Goal: Information Seeking & Learning: Check status

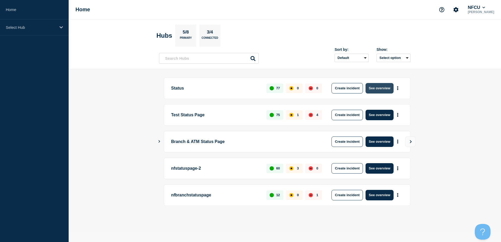
click at [375, 87] on button "See overview" at bounding box center [380, 88] width 28 height 10
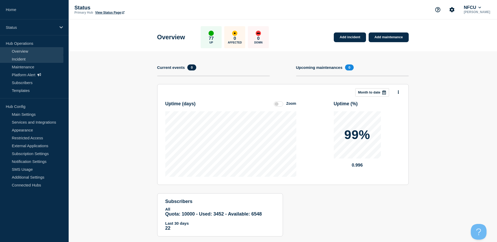
click at [29, 59] on link "Incident" at bounding box center [31, 59] width 63 height 8
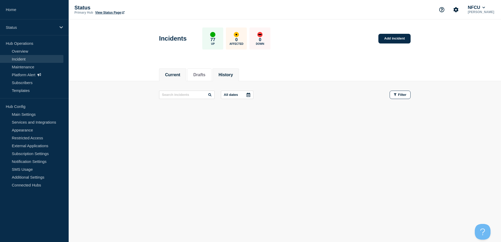
click at [228, 73] on button "History" at bounding box center [226, 75] width 14 height 5
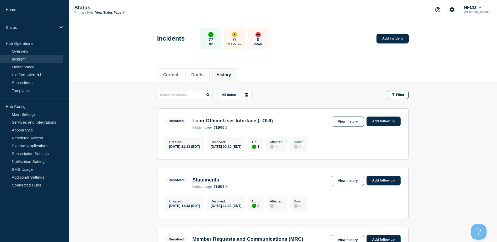
click at [249, 95] on icon at bounding box center [247, 95] width 4 height 4
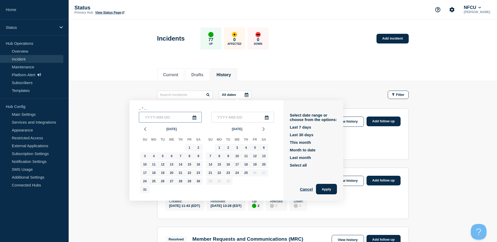
click at [168, 120] on input "text" at bounding box center [170, 117] width 63 height 11
type input "____-__-__"
click at [199, 118] on input "____-__-__" at bounding box center [170, 117] width 63 height 11
click at [147, 130] on icon "button" at bounding box center [145, 129] width 6 height 6
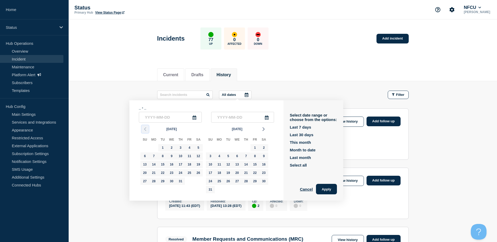
click at [147, 130] on icon "button" at bounding box center [145, 129] width 6 height 6
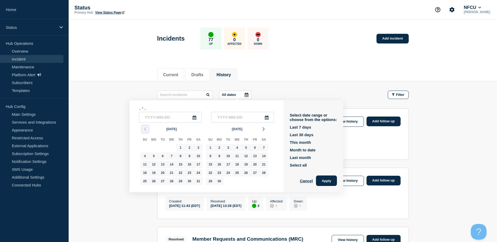
click at [147, 130] on icon "button" at bounding box center [145, 129] width 6 height 6
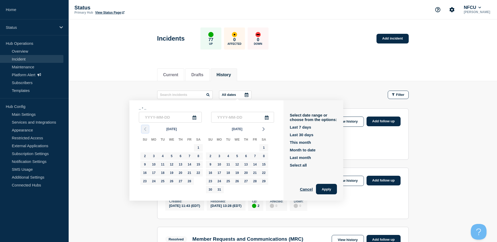
click at [147, 130] on icon "button" at bounding box center [145, 129] width 6 height 6
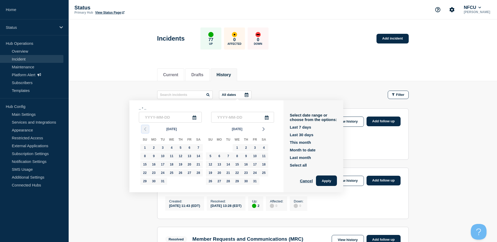
click at [147, 130] on icon "button" at bounding box center [145, 129] width 6 height 6
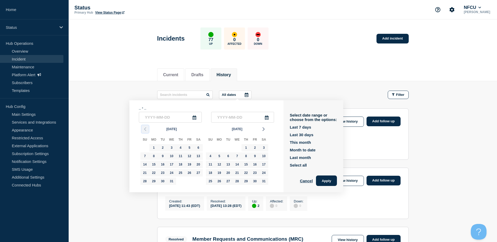
click at [147, 130] on icon "button" at bounding box center [145, 129] width 6 height 6
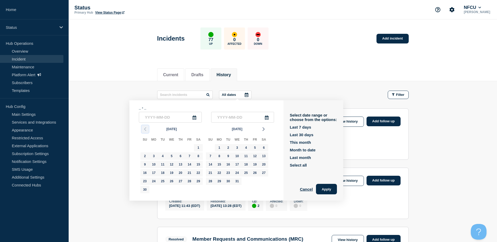
click at [147, 130] on icon "button" at bounding box center [145, 129] width 6 height 6
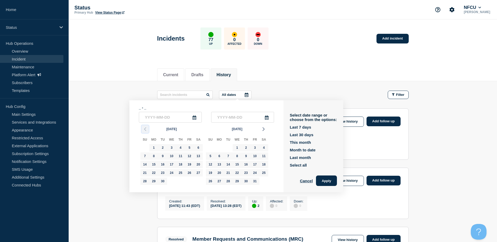
click at [147, 130] on icon "button" at bounding box center [145, 129] width 6 height 6
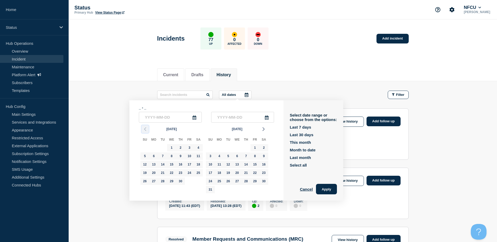
click at [147, 130] on icon "button" at bounding box center [145, 129] width 6 height 6
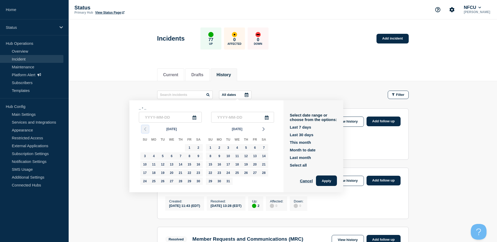
click at [147, 130] on icon "button" at bounding box center [145, 129] width 6 height 6
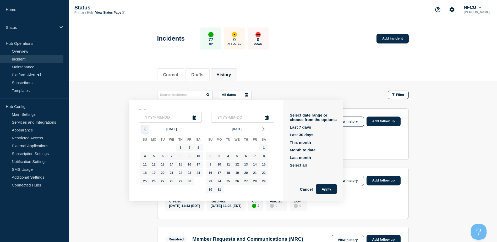
click at [147, 130] on icon "button" at bounding box center [145, 129] width 6 height 6
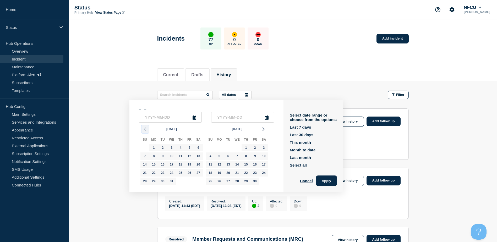
click at [147, 130] on icon "button" at bounding box center [145, 129] width 6 height 6
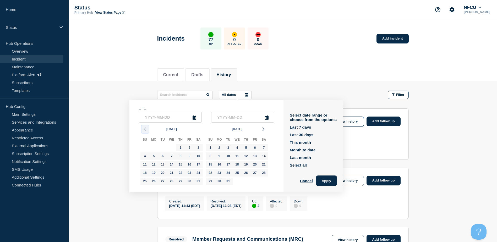
click at [147, 130] on icon "button" at bounding box center [145, 129] width 6 height 6
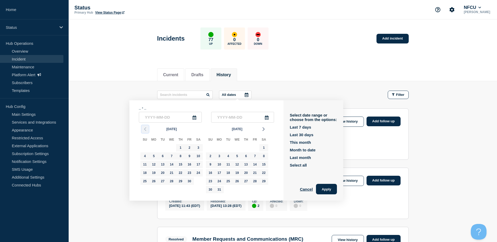
click at [147, 130] on icon "button" at bounding box center [145, 129] width 6 height 6
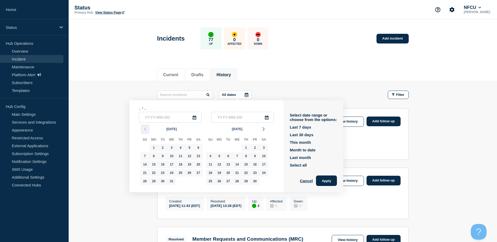
click at [147, 130] on icon "button" at bounding box center [145, 129] width 6 height 6
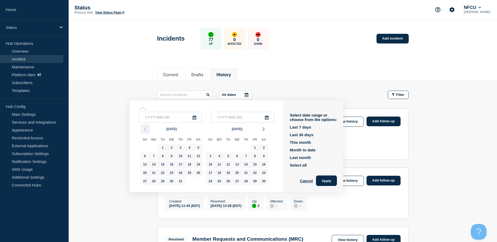
click at [147, 130] on icon "button" at bounding box center [145, 129] width 6 height 6
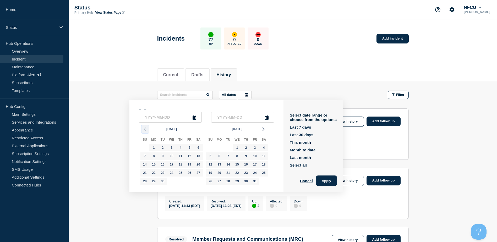
click at [147, 130] on icon "button" at bounding box center [145, 129] width 6 height 6
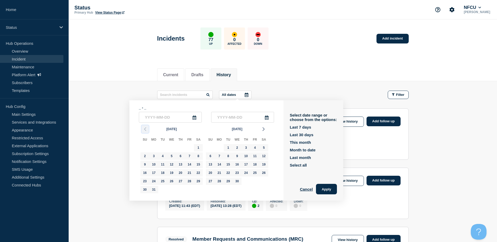
click at [147, 130] on icon "button" at bounding box center [145, 129] width 6 height 6
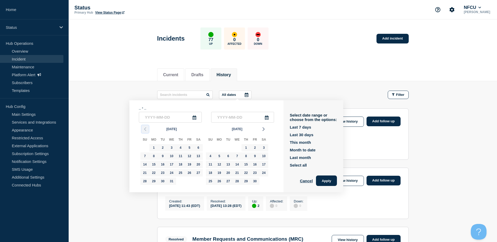
click at [147, 130] on icon "button" at bounding box center [145, 129] width 6 height 6
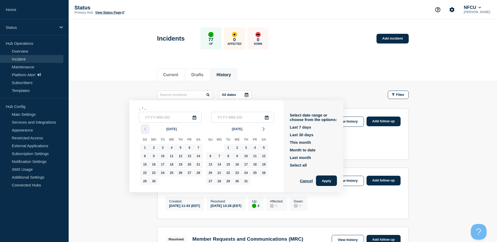
click at [147, 130] on icon "button" at bounding box center [145, 129] width 6 height 6
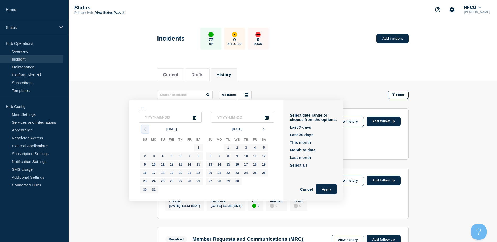
click at [147, 130] on icon "button" at bounding box center [145, 129] width 6 height 6
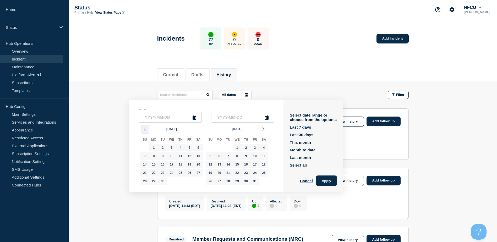
click at [147, 130] on icon "button" at bounding box center [145, 129] width 6 height 6
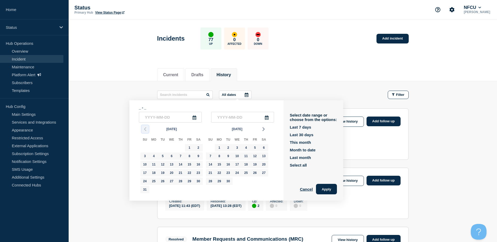
click at [147, 130] on icon "button" at bounding box center [145, 129] width 6 height 6
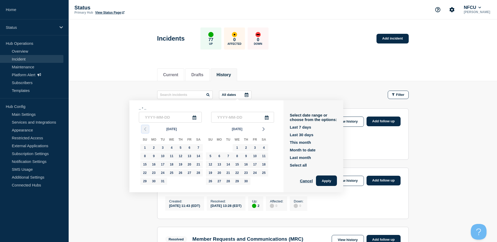
click at [147, 130] on icon "button" at bounding box center [145, 129] width 6 height 6
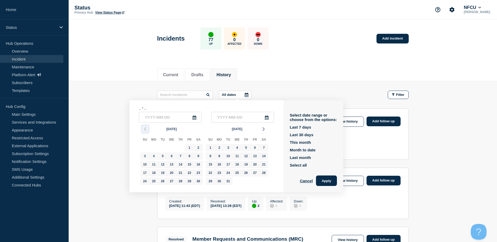
click at [147, 130] on icon "button" at bounding box center [145, 129] width 6 height 6
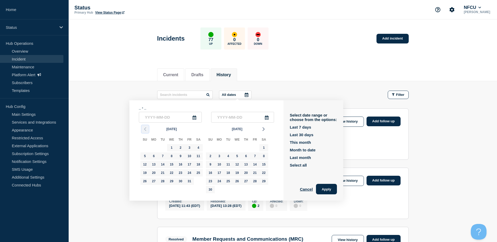
click at [147, 130] on icon "button" at bounding box center [145, 129] width 6 height 6
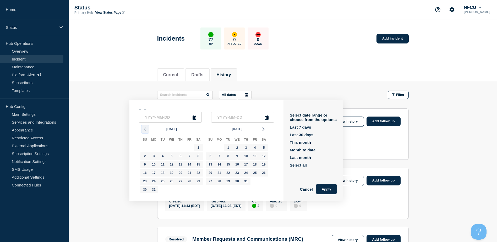
click at [147, 130] on icon "button" at bounding box center [145, 129] width 6 height 6
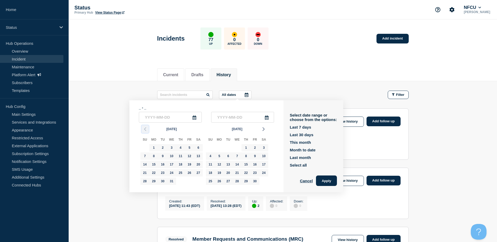
click at [147, 130] on icon "button" at bounding box center [145, 129] width 6 height 6
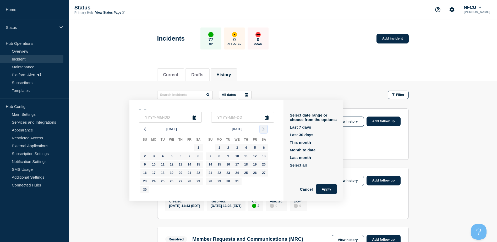
click at [263, 132] on icon "button" at bounding box center [264, 129] width 6 height 6
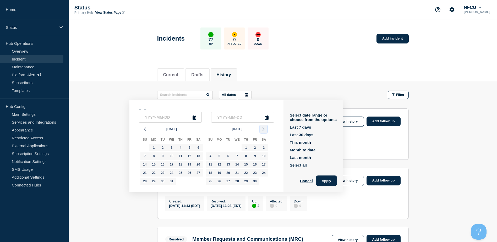
click at [263, 132] on icon "button" at bounding box center [264, 129] width 6 height 6
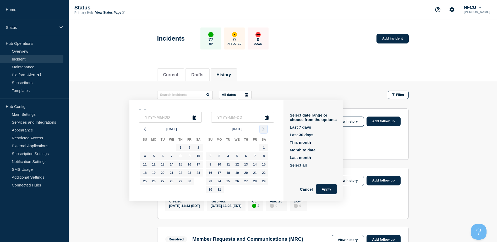
click at [263, 132] on icon "button" at bounding box center [264, 129] width 6 height 6
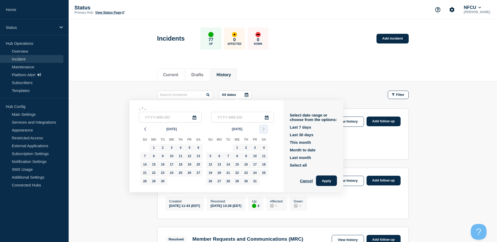
click at [263, 132] on icon "button" at bounding box center [264, 129] width 6 height 6
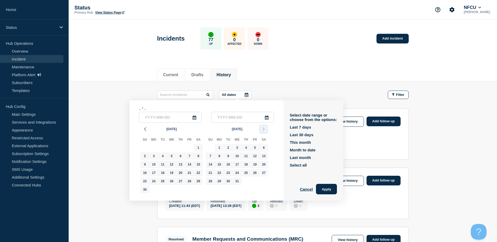
click at [263, 132] on icon "button" at bounding box center [264, 129] width 6 height 6
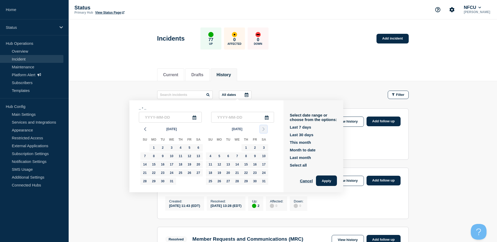
click at [263, 132] on icon "button" at bounding box center [264, 129] width 6 height 6
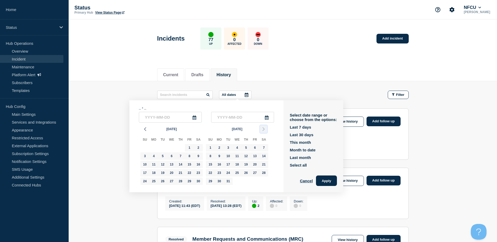
click at [263, 132] on icon "button" at bounding box center [264, 129] width 6 height 6
click at [147, 130] on icon "button" at bounding box center [145, 129] width 6 height 6
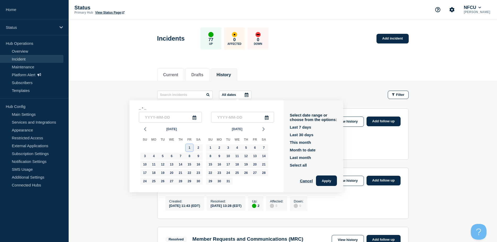
click at [187, 148] on div "1" at bounding box center [189, 147] width 7 height 7
type input "2019-11-01"
click at [228, 181] on div "31" at bounding box center [228, 181] width 7 height 7
type input "2019-12-31"
click at [329, 182] on button "Apply" at bounding box center [326, 181] width 21 height 10
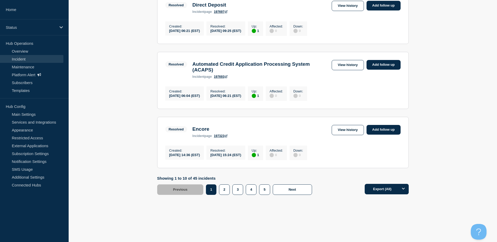
scroll to position [550, 0]
click at [262, 185] on button "5" at bounding box center [264, 190] width 11 height 10
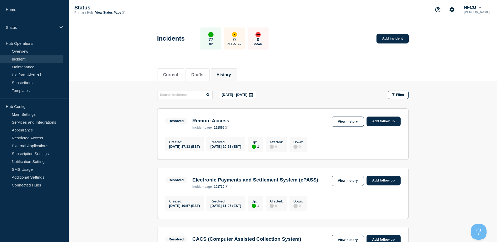
click at [253, 95] on icon at bounding box center [251, 95] width 4 height 4
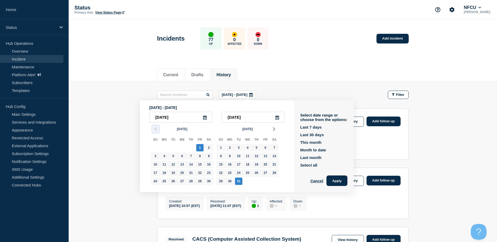
click at [153, 128] on icon "button" at bounding box center [156, 129] width 6 height 6
click at [175, 149] on div "1" at bounding box center [173, 147] width 7 height 7
type input "2019-10-01"
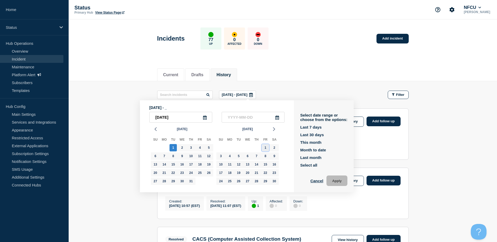
click at [266, 147] on div "1" at bounding box center [265, 147] width 7 height 7
type input "2019-11-01"
click at [179, 167] on div "16" at bounding box center [182, 164] width 7 height 7
type input "2019-10-16"
click at [193, 167] on div "17" at bounding box center [191, 164] width 7 height 7
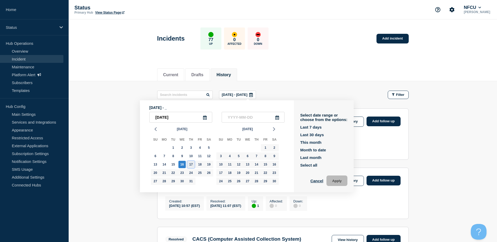
type input "2019-10-17"
click at [201, 165] on div "18" at bounding box center [199, 164] width 7 height 7
type input "2019-10-18"
click at [184, 157] on div "9" at bounding box center [182, 156] width 7 height 7
type input "2019-10-09"
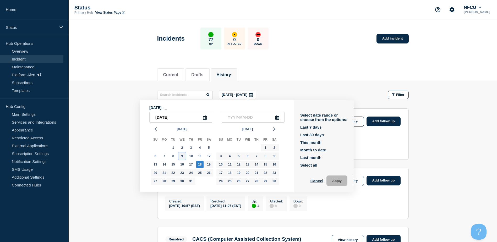
type input "2019-10-18"
click at [191, 157] on div "10" at bounding box center [191, 156] width 7 height 7
type input "2019-10-10"
click at [192, 148] on div "3" at bounding box center [191, 147] width 7 height 7
type input "2019-10-03"
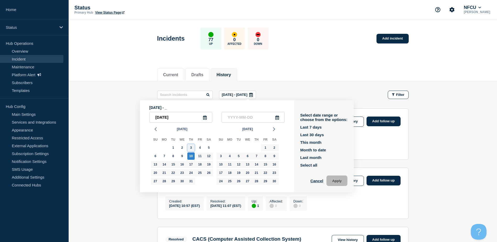
type input "2019-10-10"
click at [184, 148] on div "2" at bounding box center [182, 147] width 7 height 7
type input "2019-10-02"
click at [192, 148] on div "3" at bounding box center [191, 147] width 7 height 7
type input "2019-10-03"
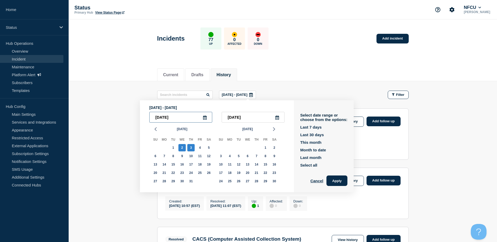
click at [194, 117] on input "2019-10-02" at bounding box center [180, 117] width 63 height 11
click at [174, 149] on div "1" at bounding box center [173, 147] width 7 height 7
type input "2019-10-01"
click at [244, 119] on input "text" at bounding box center [253, 117] width 63 height 11
type input "____-__-__"
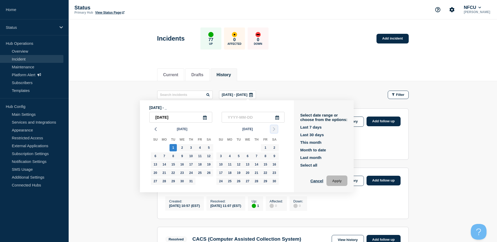
click at [274, 129] on icon "button" at bounding box center [274, 129] width 6 height 6
click at [159, 130] on icon "button" at bounding box center [156, 129] width 6 height 6
click at [271, 182] on div "30" at bounding box center [274, 181] width 7 height 7
type input "2019-11-30"
click at [335, 183] on button "Apply" at bounding box center [337, 181] width 21 height 10
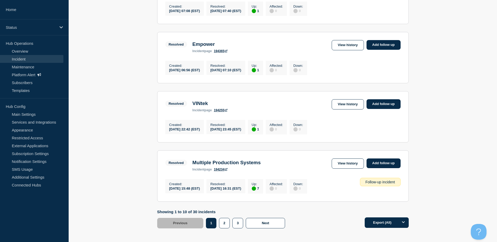
scroll to position [550, 0]
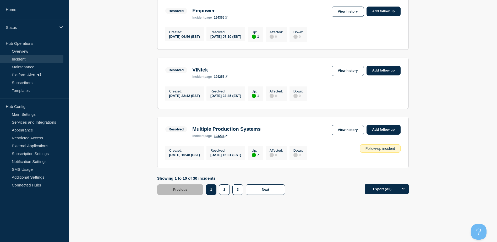
drag, startPoint x: 238, startPoint y: 188, endPoint x: 490, endPoint y: 159, distance: 253.7
click at [238, 188] on button "3" at bounding box center [238, 190] width 11 height 10
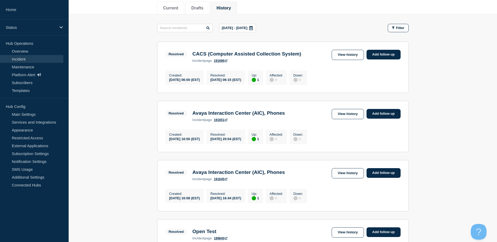
scroll to position [45, 0]
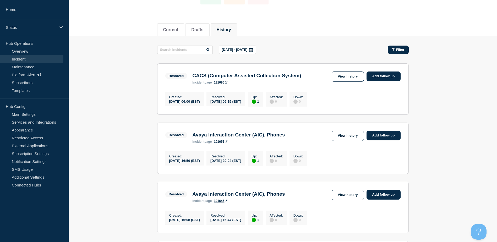
click at [391, 50] on button "Filter" at bounding box center [398, 50] width 21 height 8
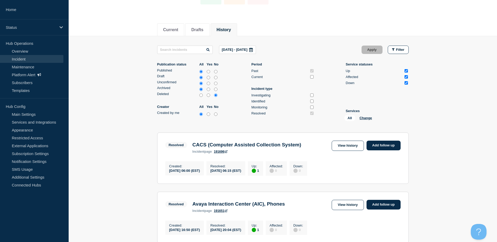
click at [253, 48] on icon at bounding box center [251, 50] width 4 height 4
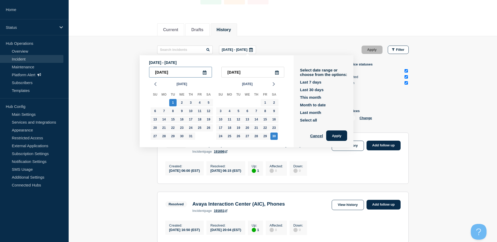
drag, startPoint x: 198, startPoint y: 71, endPoint x: 175, endPoint y: 74, distance: 23.2
click at [196, 71] on input "2019-10-01" at bounding box center [180, 72] width 63 height 11
click at [157, 86] on icon "button" at bounding box center [155, 84] width 6 height 6
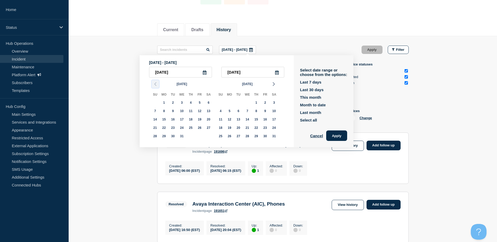
click at [157, 86] on icon "button" at bounding box center [155, 84] width 6 height 6
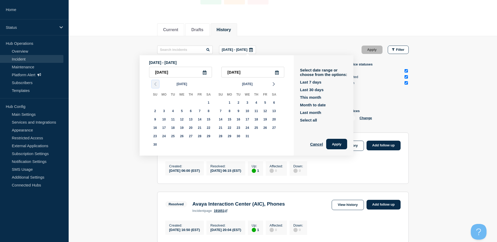
click at [157, 86] on icon "button" at bounding box center [155, 84] width 6 height 6
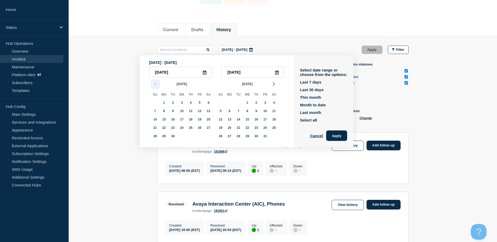
click at [157, 86] on icon "button" at bounding box center [155, 84] width 6 height 6
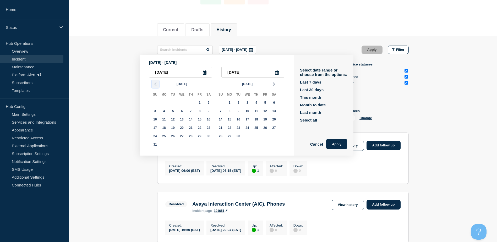
click at [157, 86] on icon "button" at bounding box center [155, 84] width 6 height 6
click at [158, 85] on icon "button" at bounding box center [155, 84] width 6 height 6
click at [274, 85] on polyline "button" at bounding box center [274, 84] width 2 height 3
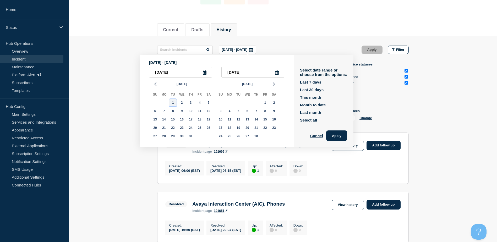
click at [174, 103] on div "1" at bounding box center [172, 102] width 7 height 7
type input "2019-01-01"
click at [278, 73] on icon at bounding box center [277, 73] width 4 height 4
click at [254, 68] on input "text" at bounding box center [253, 72] width 63 height 11
type input "____-__-__"
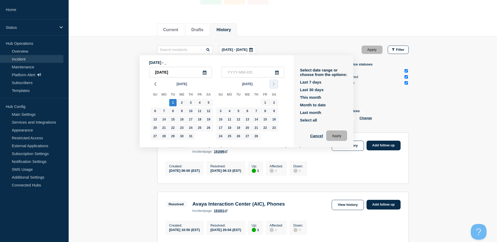
click at [272, 82] on icon "button" at bounding box center [274, 84] width 6 height 6
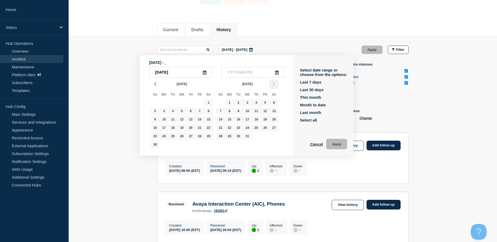
click at [272, 82] on icon "button" at bounding box center [274, 84] width 6 height 6
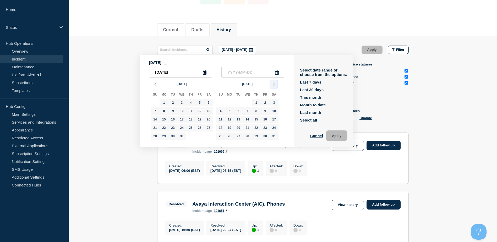
click at [272, 82] on icon "button" at bounding box center [274, 84] width 6 height 6
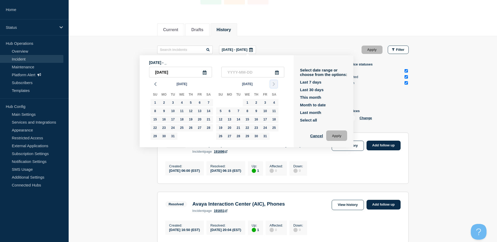
click at [272, 82] on icon "button" at bounding box center [274, 84] width 6 height 6
click at [274, 102] on div "4" at bounding box center [274, 102] width 7 height 7
type input "2020-04-04"
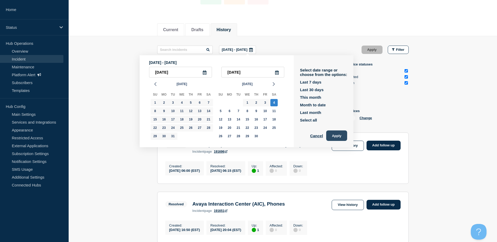
click at [340, 137] on button "Apply" at bounding box center [337, 136] width 21 height 10
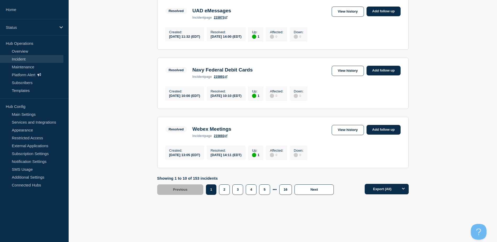
scroll to position [613, 0]
click at [284, 188] on button "16" at bounding box center [286, 190] width 13 height 10
